Goal: Contribute content: Add original content to the website for others to see

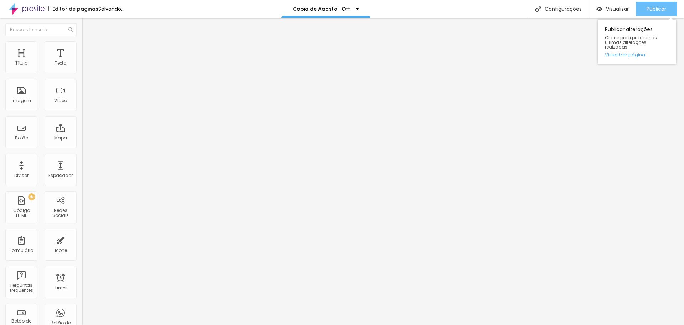
click at [649, 9] on span "Publicar" at bounding box center [657, 9] width 20 height 6
click at [658, 9] on span "Publicar" at bounding box center [657, 9] width 20 height 6
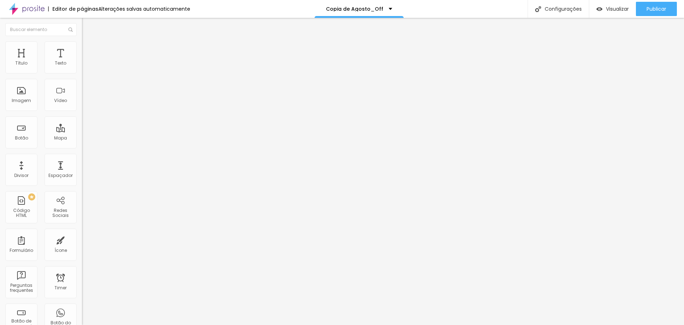
click at [82, 61] on span "Trocar imagem" at bounding box center [101, 58] width 39 height 6
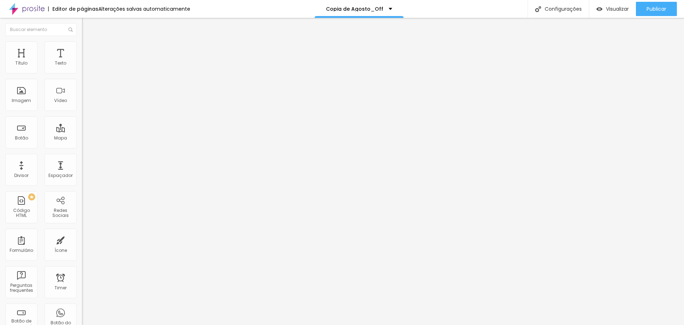
click at [82, 61] on span "Trocar imagem" at bounding box center [101, 58] width 39 height 6
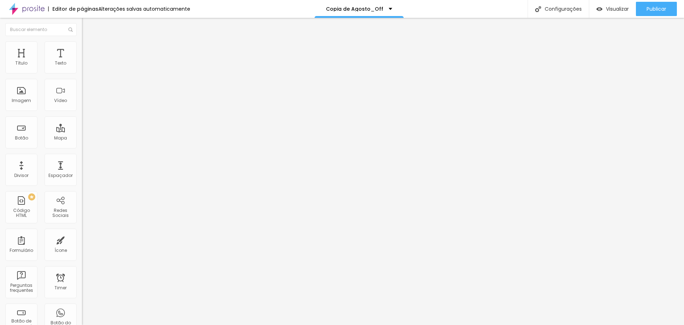
click at [82, 61] on span "Trocar imagem" at bounding box center [101, 58] width 39 height 6
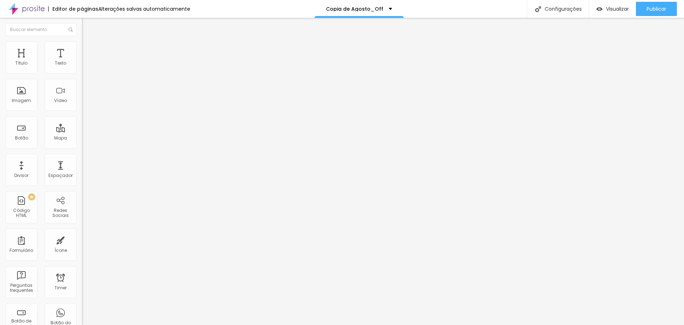
click at [82, 61] on span "Trocar imagem" at bounding box center [101, 58] width 39 height 6
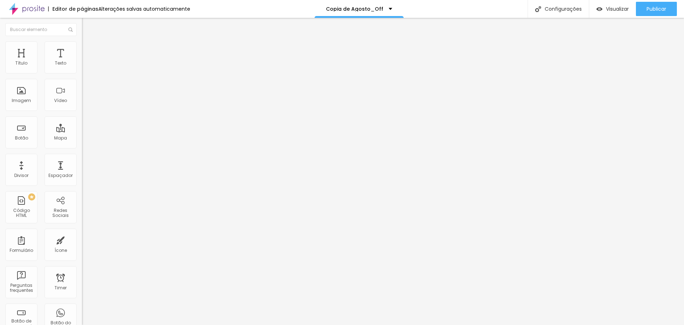
click at [82, 61] on span "Trocar imagem" at bounding box center [101, 58] width 39 height 6
click at [661, 7] on span "Publicar" at bounding box center [657, 9] width 20 height 6
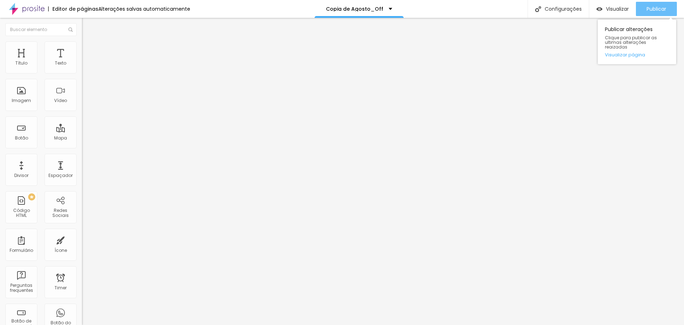
click at [653, 9] on span "Publicar" at bounding box center [657, 9] width 20 height 6
click at [82, 61] on span "Trocar imagem" at bounding box center [101, 58] width 39 height 6
click at [655, 8] on span "Publicar" at bounding box center [657, 9] width 20 height 6
